Goal: Transaction & Acquisition: Purchase product/service

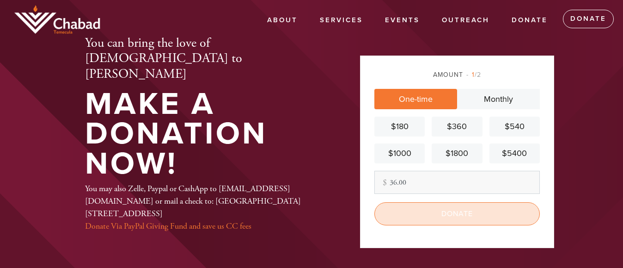
type input "36.00"
click at [434, 208] on input "Donate" at bounding box center [458, 213] width 166 height 23
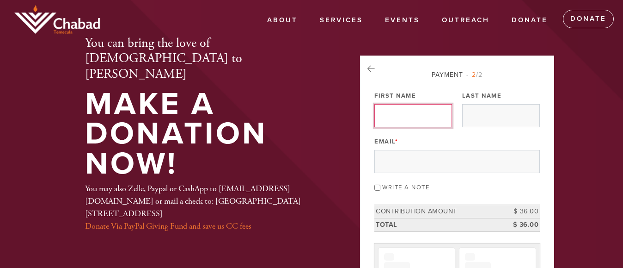
click at [391, 127] on input "First Name" at bounding box center [414, 115] width 78 height 23
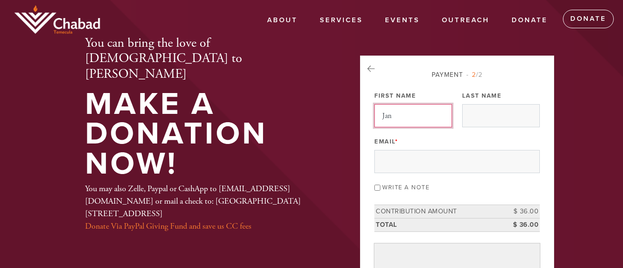
type input "Jan"
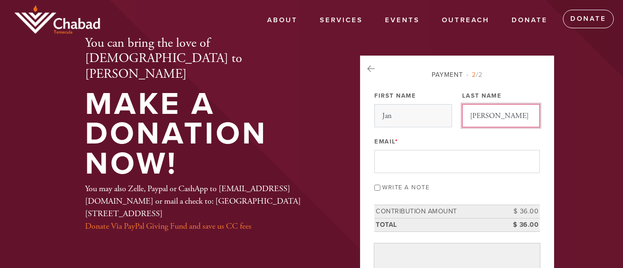
type input "[PERSON_NAME]"
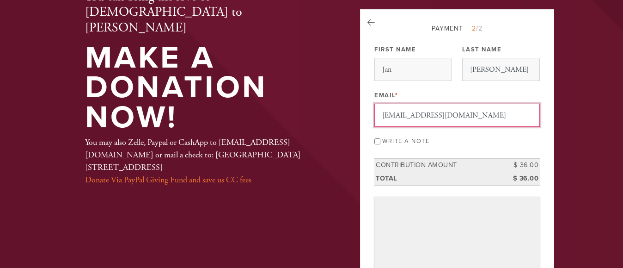
scroll to position [92, 0]
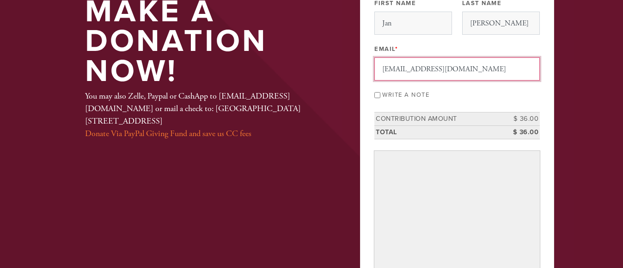
type input "[EMAIL_ADDRESS][DOMAIN_NAME]"
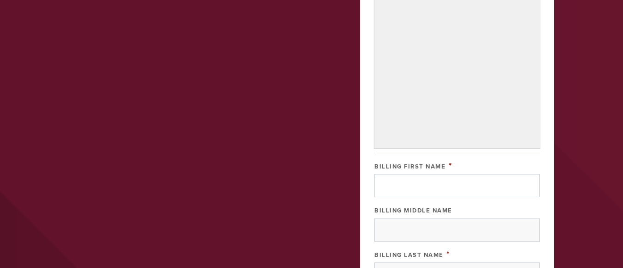
scroll to position [346, 0]
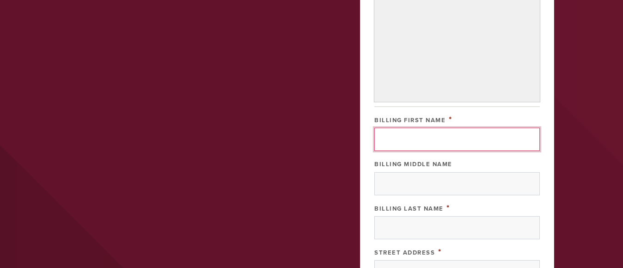
click at [381, 138] on input "Billing First Name" at bounding box center [458, 139] width 166 height 23
type input "Jan"
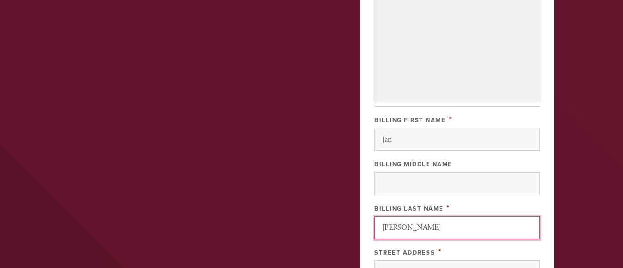
type input "[PERSON_NAME]"
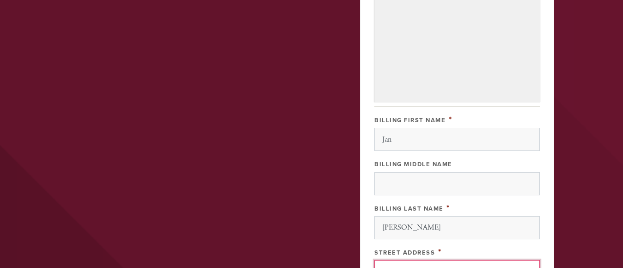
scroll to position [361, 0]
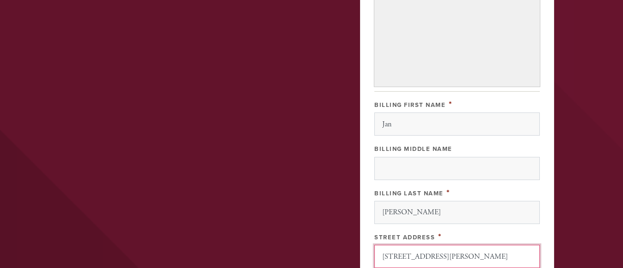
type input "[STREET_ADDRESS][PERSON_NAME]"
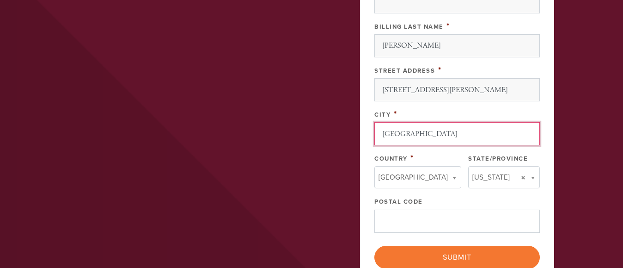
type input "[GEOGRAPHIC_DATA]"
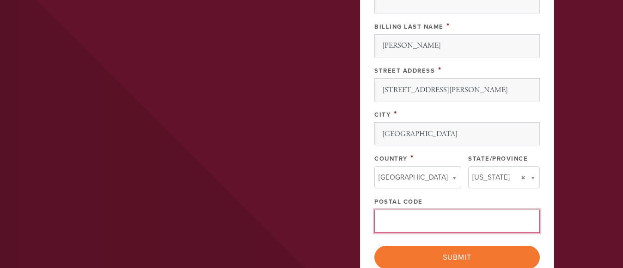
click at [396, 219] on input "Postal Code" at bounding box center [458, 220] width 166 height 23
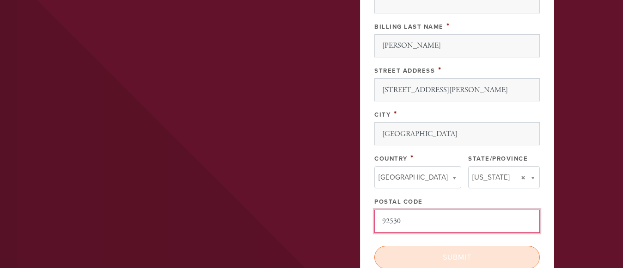
type input "92530"
click at [420, 259] on input "Submit" at bounding box center [458, 257] width 166 height 23
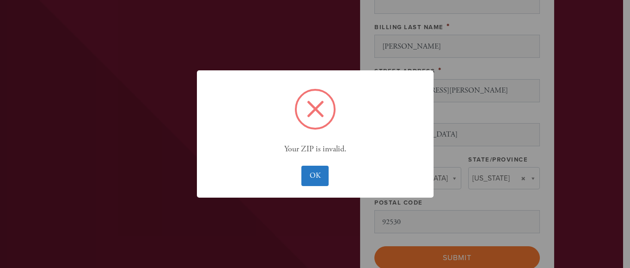
scroll to position [556, 0]
click at [316, 174] on button "OK" at bounding box center [315, 176] width 27 height 20
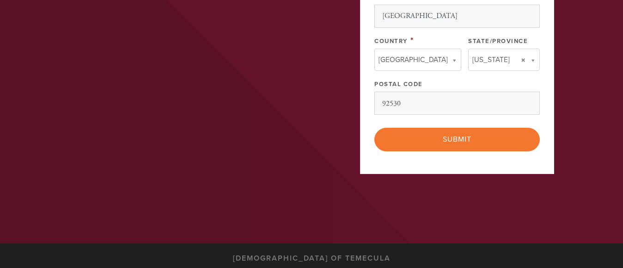
scroll to position [763, 0]
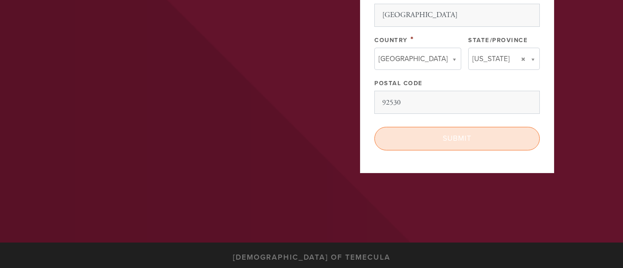
click at [439, 141] on input "Submit" at bounding box center [458, 138] width 166 height 23
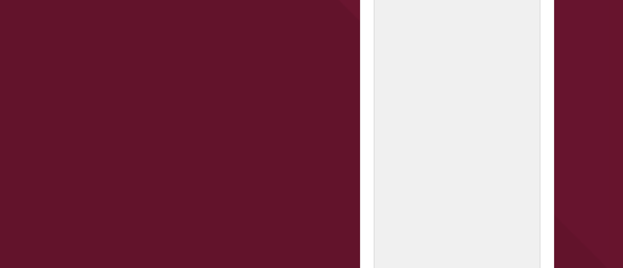
scroll to position [0, 0]
